Goal: Understand process/instructions

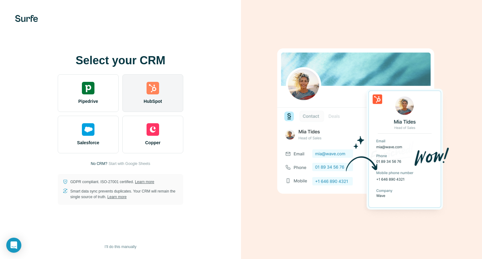
click at [149, 91] on img at bounding box center [153, 88] width 13 height 13
